Goal: Transaction & Acquisition: Purchase product/service

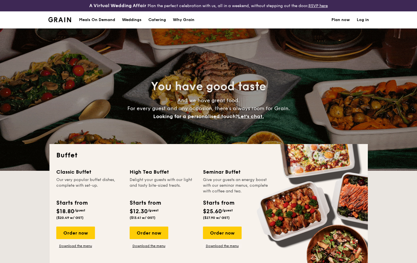
select select
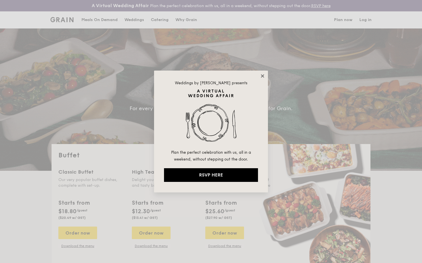
click at [261, 75] on icon at bounding box center [262, 75] width 5 height 5
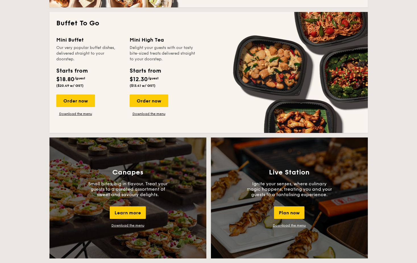
scroll to position [484, 0]
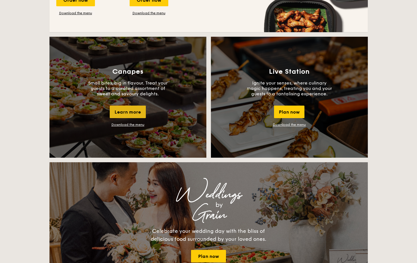
click at [137, 114] on div "Learn more" at bounding box center [128, 112] width 36 height 13
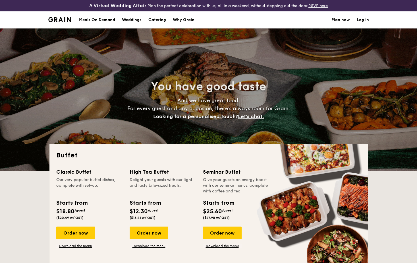
select select
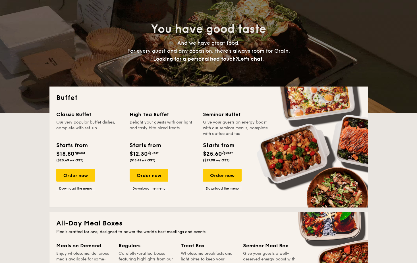
scroll to position [114, 0]
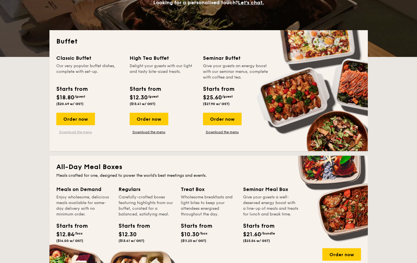
click at [83, 133] on link "Download the menu" at bounding box center [75, 132] width 39 height 5
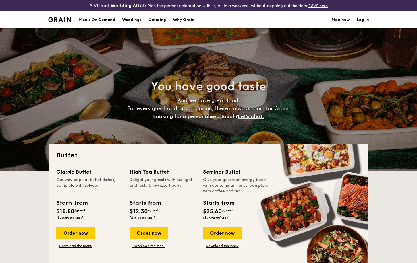
select select
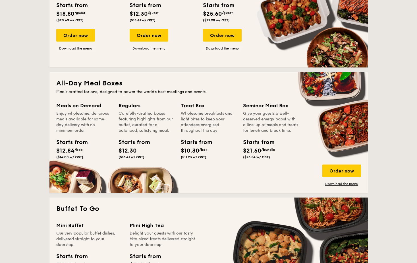
scroll to position [199, 0]
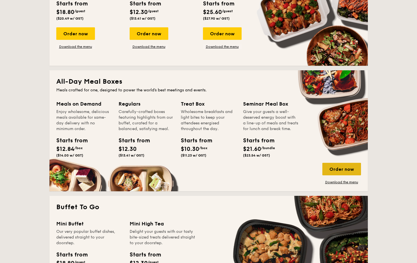
click at [348, 171] on div "Order now" at bounding box center [342, 169] width 39 height 13
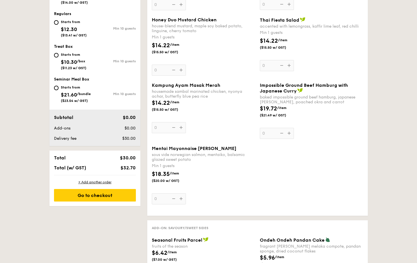
scroll to position [256, 0]
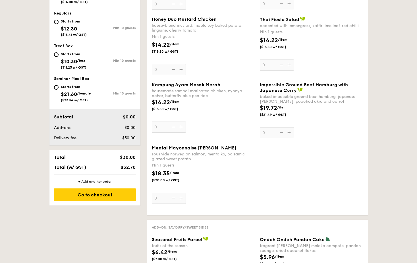
click at [290, 131] on div "Impossible Ground Beef Hamburg with Japanese Curry baked impossible ground beef…" at bounding box center [312, 110] width 104 height 56
click at [290, 131] on input "0" at bounding box center [277, 132] width 34 height 11
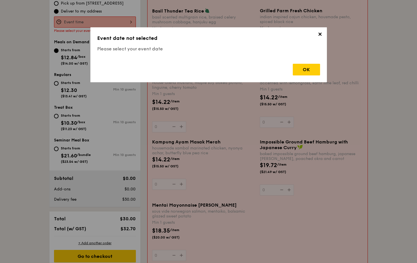
scroll to position [163, 0]
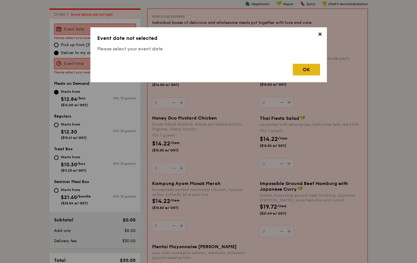
click at [307, 75] on div "OK" at bounding box center [306, 70] width 27 height 12
